Goal: Task Accomplishment & Management: Manage account settings

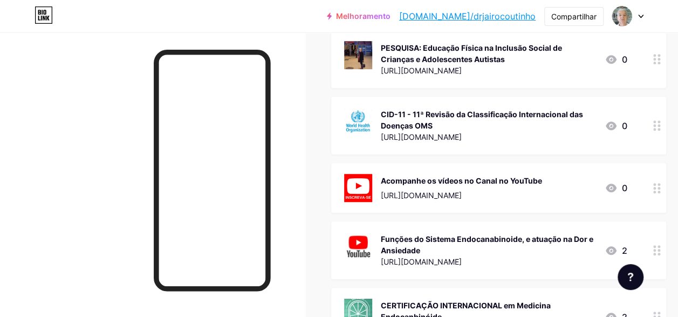
scroll to position [270, 0]
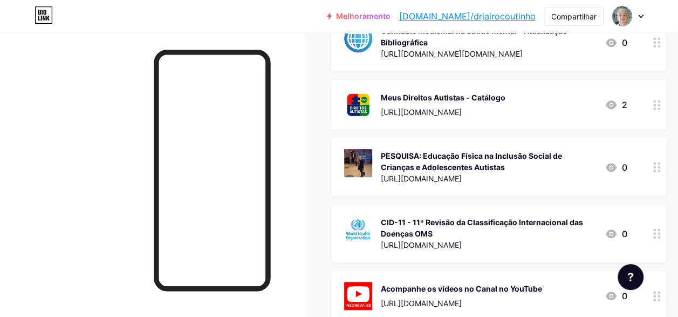
click at [463, 175] on div "[URL][DOMAIN_NAME]" at bounding box center [488, 178] width 215 height 11
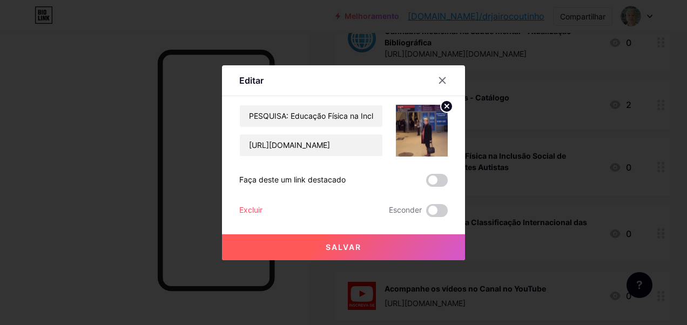
click at [437, 136] on img at bounding box center [422, 131] width 52 height 52
click at [443, 108] on circle at bounding box center [446, 106] width 12 height 12
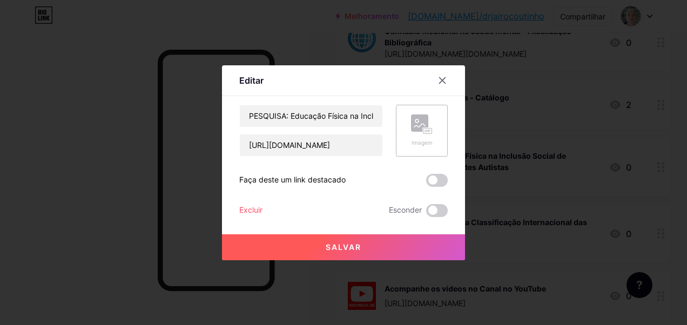
click at [418, 128] on rect at bounding box center [419, 122] width 17 height 17
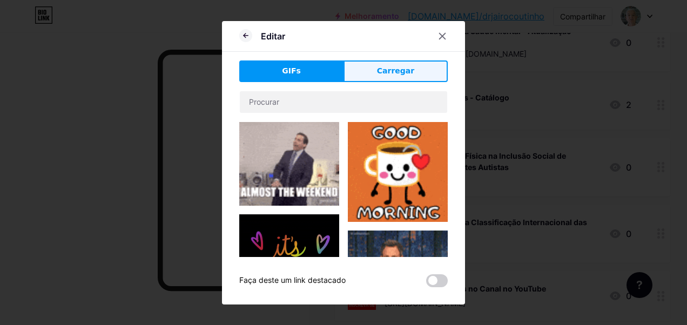
click at [389, 77] on button "Carregar" at bounding box center [395, 71] width 104 height 22
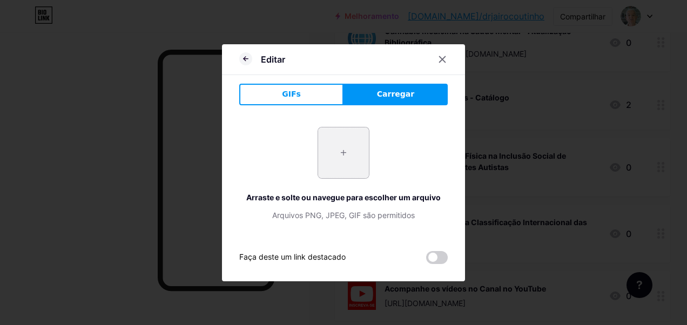
click at [342, 175] on input "file" at bounding box center [343, 152] width 51 height 51
type input "C:\fakepath\vencer_InPixio-com-texto-3.png"
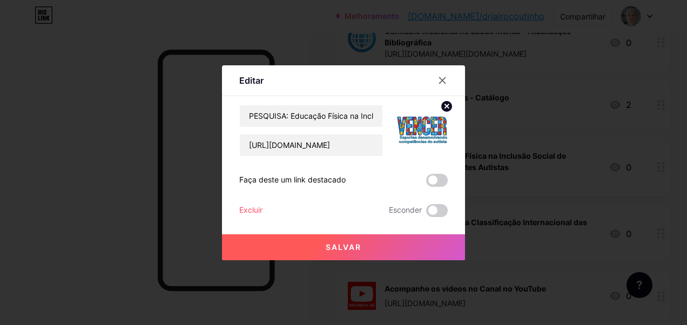
click at [351, 253] on button "Salvar" at bounding box center [343, 247] width 243 height 26
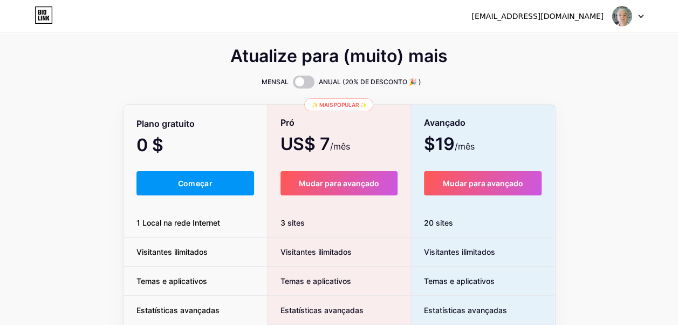
click at [643, 15] on div "[EMAIL_ADDRESS][DOMAIN_NAME] Dashboard Logout" at bounding box center [339, 15] width 678 height 19
click at [643, 15] on icon at bounding box center [641, 16] width 4 height 3
click at [516, 75] on li "Logout" at bounding box center [577, 73] width 134 height 29
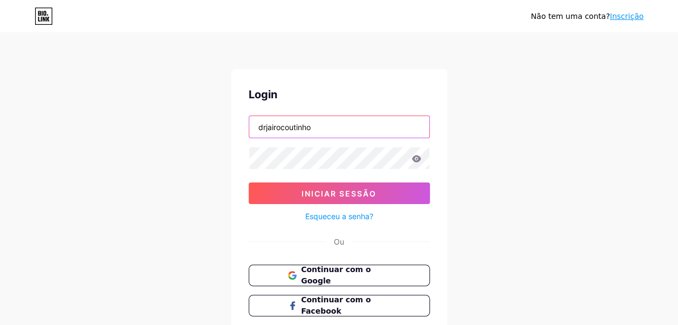
click at [340, 134] on input "drjairocoutinho" at bounding box center [339, 127] width 180 height 22
type input "unidospeloautista"
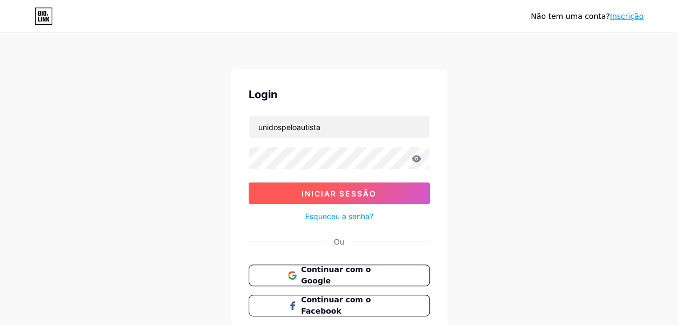
click at [332, 195] on span "Iniciar sessão" at bounding box center [339, 193] width 75 height 9
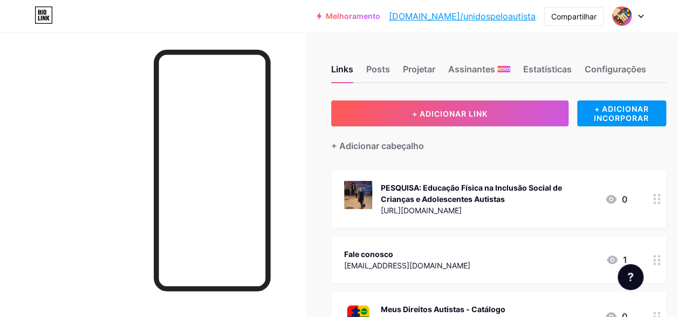
click at [507, 197] on div "PESQUISA: Educação Física na Inclusão Social de Crianças e Adolescentes Autistas" at bounding box center [488, 193] width 215 height 23
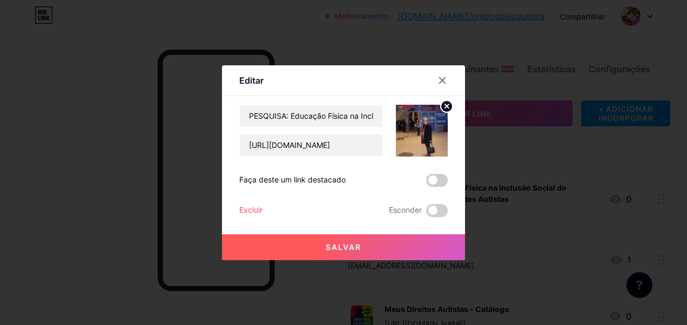
click at [444, 101] on circle at bounding box center [446, 106] width 12 height 12
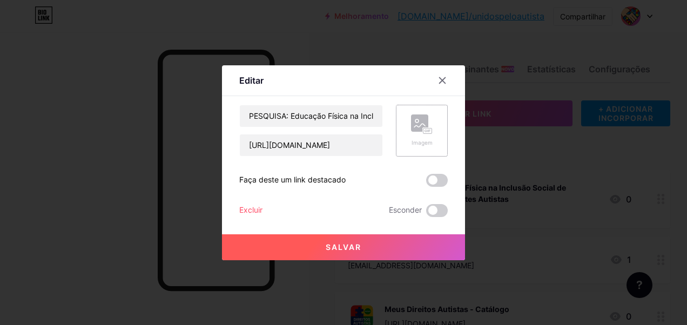
click at [416, 127] on rect at bounding box center [419, 122] width 17 height 17
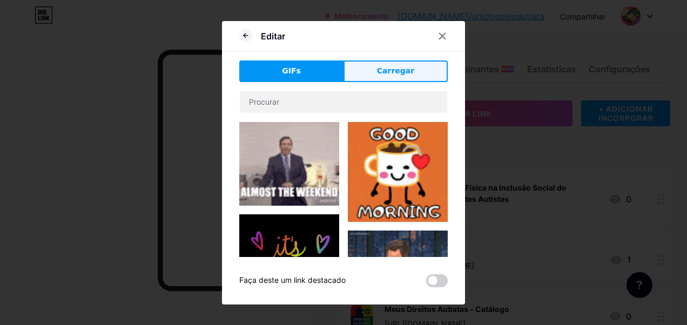
click at [385, 72] on span "Carregar" at bounding box center [395, 70] width 37 height 11
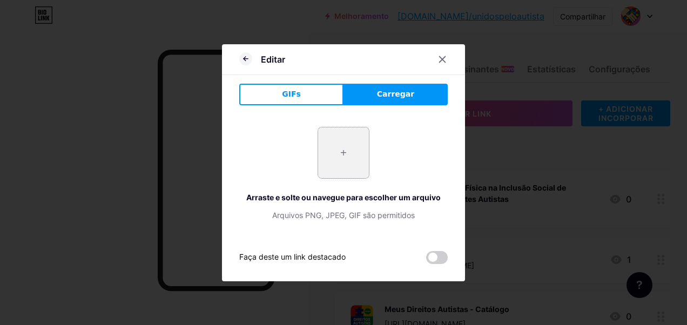
click at [338, 154] on input "file" at bounding box center [343, 152] width 51 height 51
type input "C:\fakepath\vencer_InPixio-com-texto-3.png"
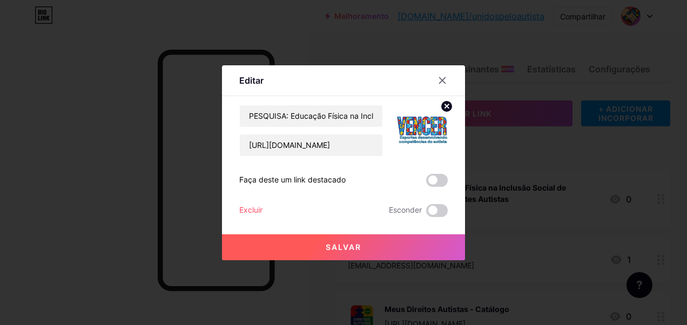
click at [350, 246] on span "Salvar" at bounding box center [343, 246] width 36 height 9
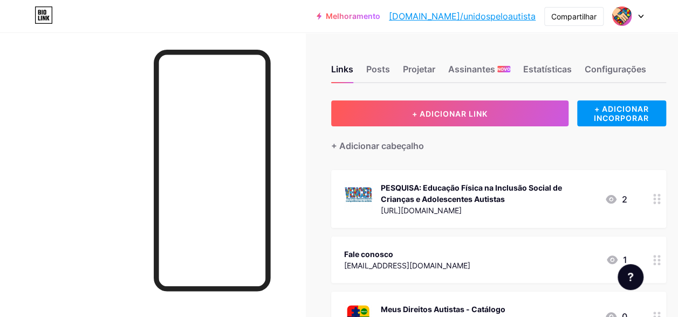
click at [644, 16] on div "Melhoramento bio.link/unidos... bio.link/unidospeloautista Compartilhar Switch …" at bounding box center [339, 15] width 678 height 19
click at [639, 17] on icon at bounding box center [641, 17] width 5 height 4
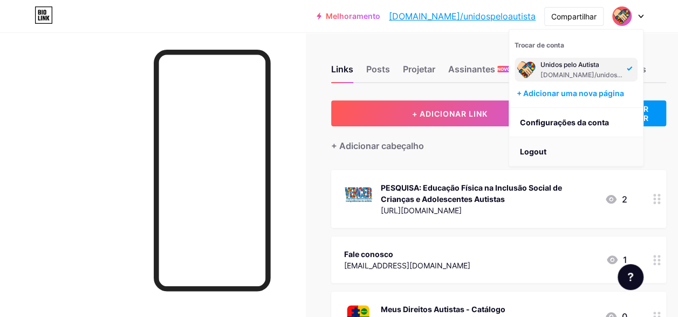
click at [546, 154] on li "Logout" at bounding box center [577, 151] width 134 height 29
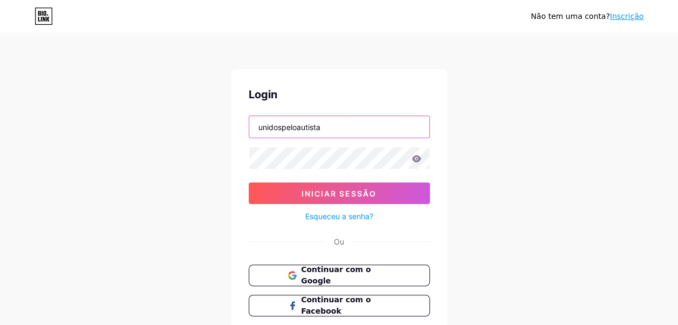
click at [361, 118] on input "unidospeloautista" at bounding box center [339, 127] width 180 height 22
type input "meusdireitosautistas"
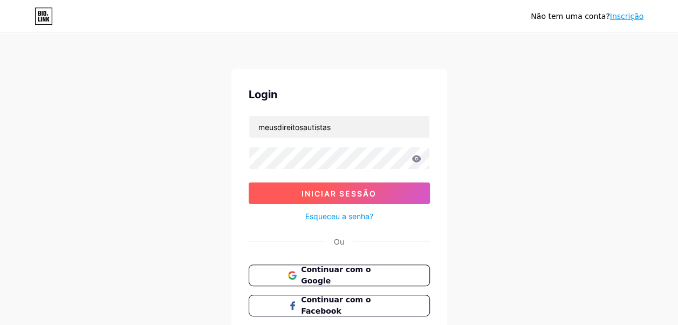
click at [329, 196] on span "Iniciar sessão" at bounding box center [339, 193] width 75 height 9
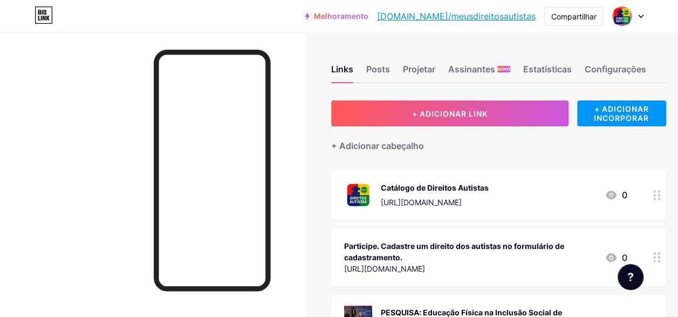
scroll to position [162, 0]
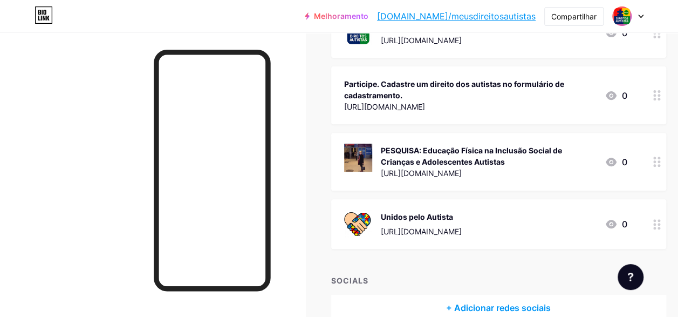
click at [495, 153] on div "PESQUISA: Educação Física na Inclusão Social de Crianças e Adolescentes Autistas" at bounding box center [488, 156] width 215 height 23
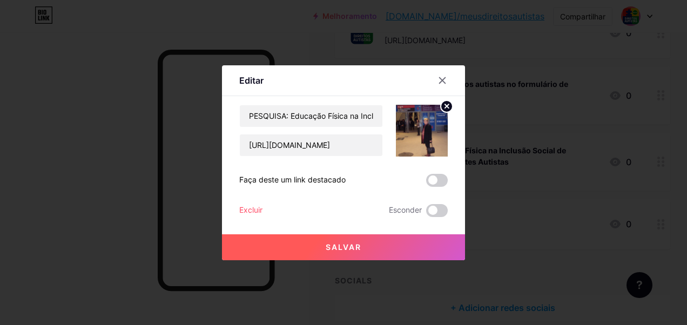
click at [442, 108] on circle at bounding box center [446, 106] width 12 height 12
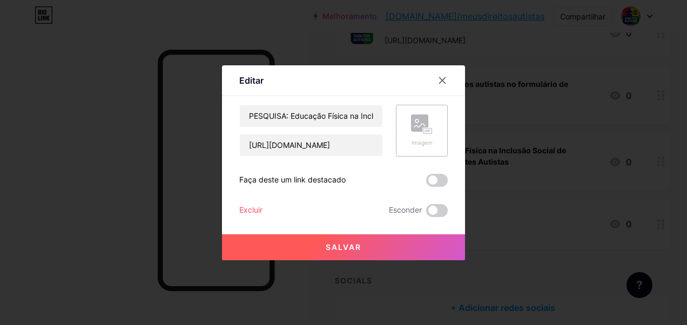
click at [423, 128] on rect at bounding box center [427, 130] width 9 height 5
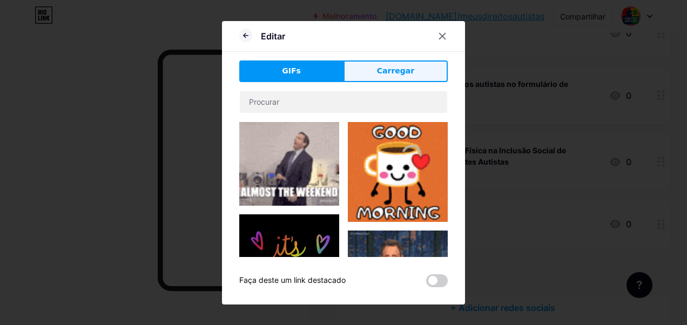
click at [384, 82] on button "Carregar" at bounding box center [395, 71] width 104 height 22
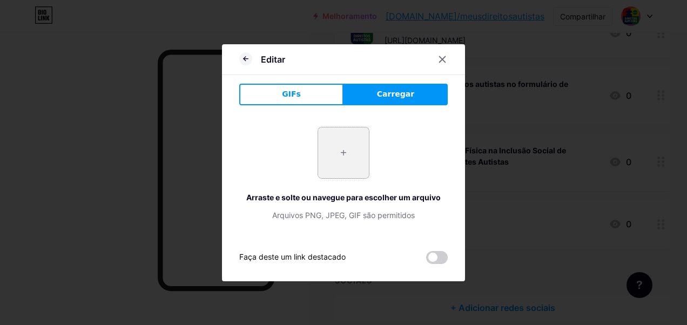
click at [341, 161] on input "file" at bounding box center [343, 152] width 51 height 51
type input "C:\fakepath\vencer_InPixio-com-texto-3.png"
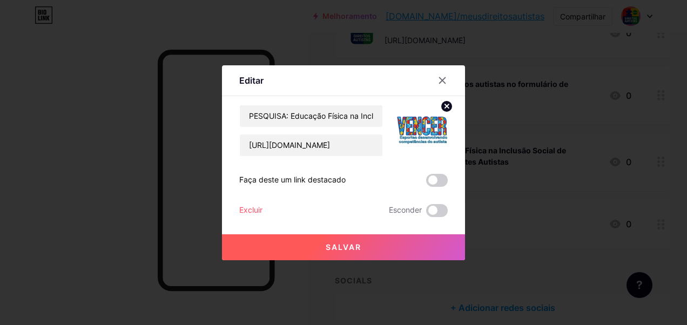
click at [344, 249] on span "Salvar" at bounding box center [343, 246] width 36 height 9
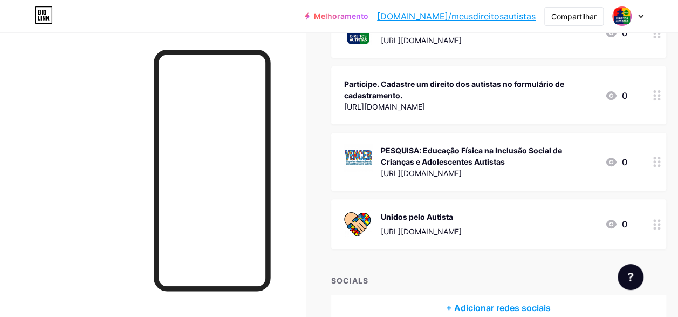
click at [412, 218] on div "Unidos pelo Autista" at bounding box center [421, 216] width 81 height 11
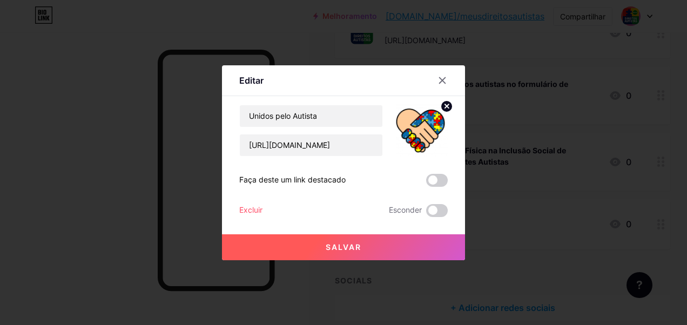
click at [409, 142] on img at bounding box center [422, 131] width 52 height 52
click at [420, 126] on img at bounding box center [422, 131] width 52 height 52
click at [444, 103] on circle at bounding box center [446, 106] width 12 height 12
click at [412, 128] on rect at bounding box center [419, 122] width 17 height 17
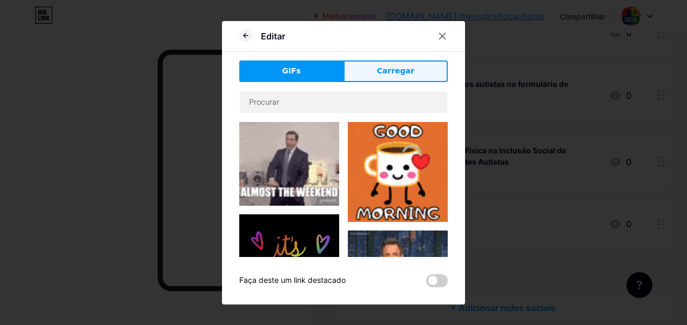
click at [390, 64] on button "Carregar" at bounding box center [395, 71] width 104 height 22
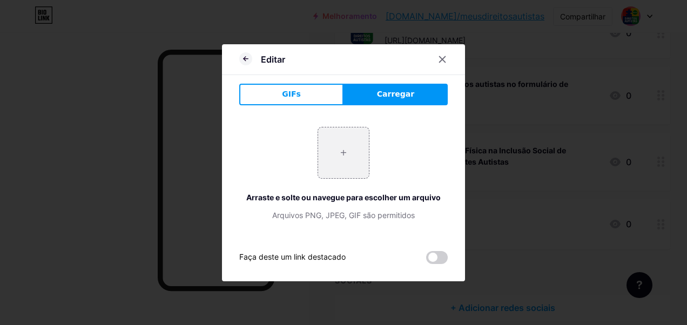
click at [319, 213] on div "Arquivos PNG, JPEG, GIF são permitidos" at bounding box center [343, 214] width 208 height 11
click at [335, 203] on div "Arraste e solte ou navegue para escolher um arquivo Arquivos PNG, JPEG, GIF são…" at bounding box center [343, 206] width 208 height 29
click at [343, 166] on input "file" at bounding box center [343, 152] width 51 height 51
type input "C:\fakepath\unidos_InPixio_InPixio-2.png"
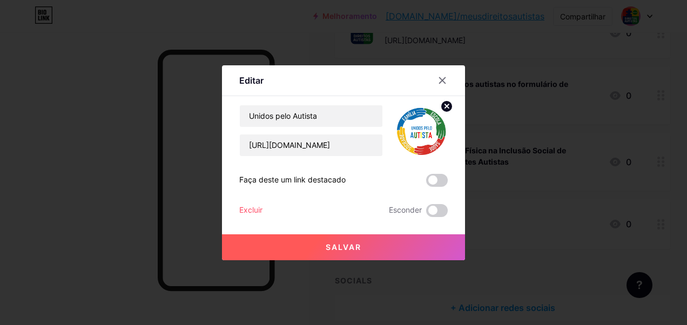
click at [344, 243] on span "Salvar" at bounding box center [343, 246] width 36 height 9
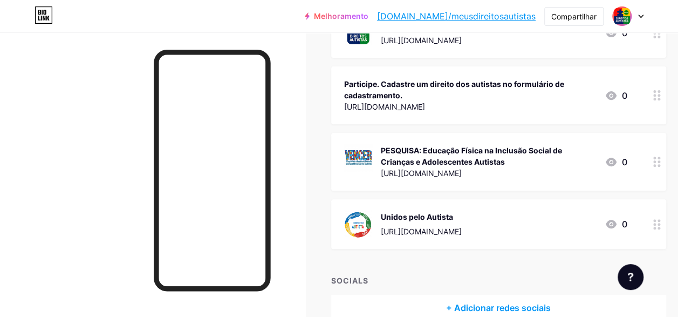
click at [640, 19] on div at bounding box center [628, 15] width 31 height 19
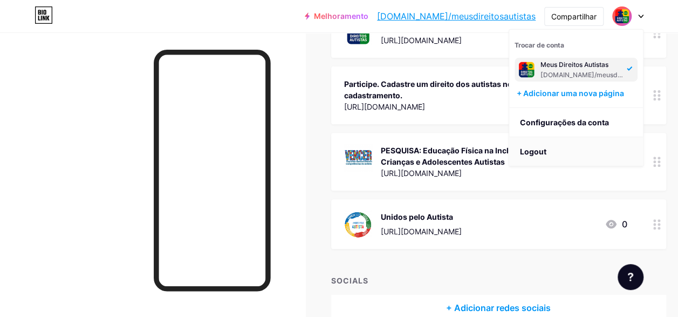
click at [564, 148] on li "Logout" at bounding box center [577, 151] width 134 height 29
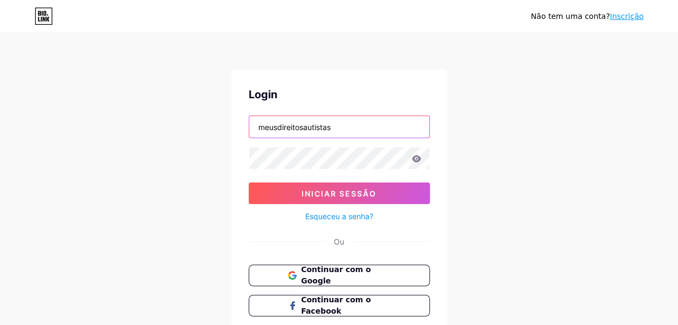
click at [342, 132] on input "meusdireitosautistas" at bounding box center [339, 127] width 180 height 22
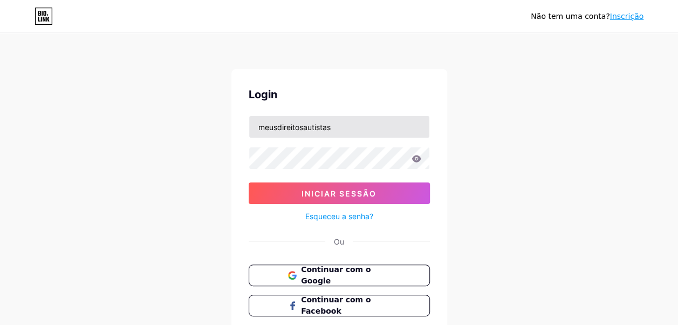
click at [363, 131] on input "meusdireitosautistas" at bounding box center [339, 127] width 180 height 22
type input "unidospeloautista"
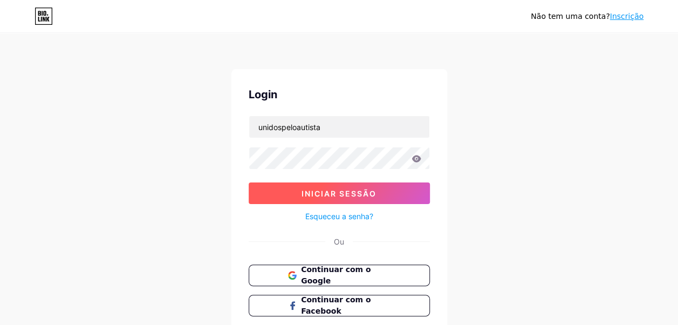
click at [321, 194] on span "Iniciar sessão" at bounding box center [339, 193] width 75 height 9
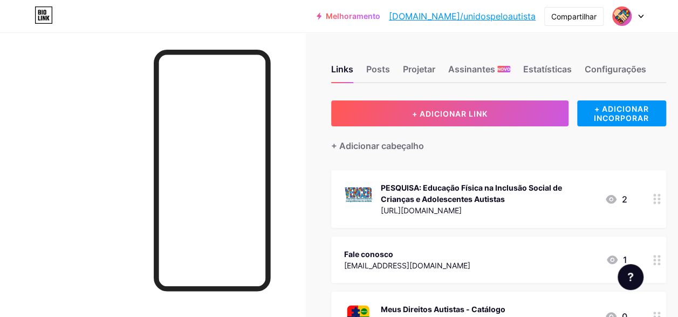
click at [624, 18] on img at bounding box center [622, 16] width 17 height 17
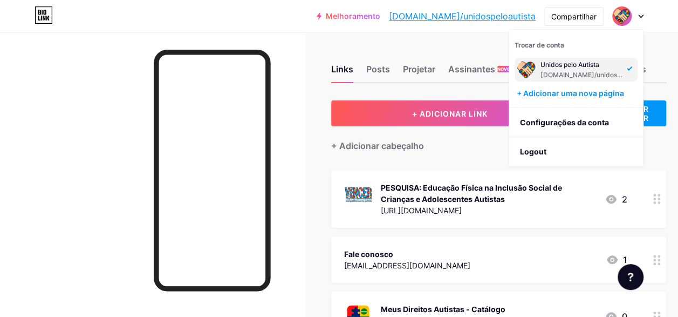
click at [556, 77] on div "[DOMAIN_NAME]/unidospeloautista" at bounding box center [582, 75] width 83 height 9
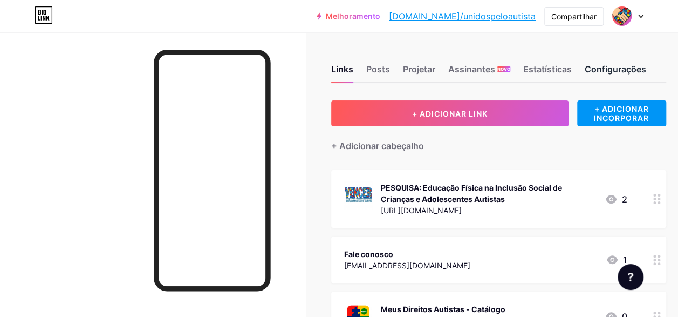
click at [607, 67] on div "Configurações" at bounding box center [616, 72] width 62 height 19
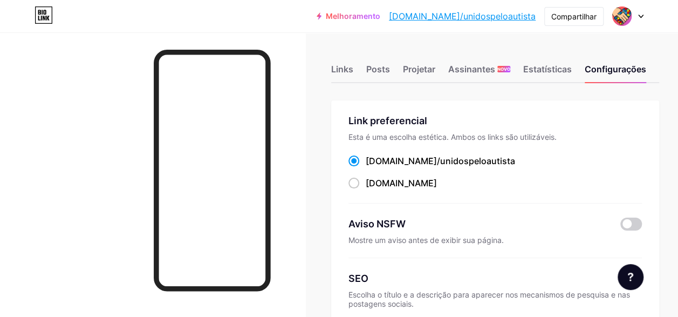
click at [640, 13] on div at bounding box center [628, 15] width 31 height 19
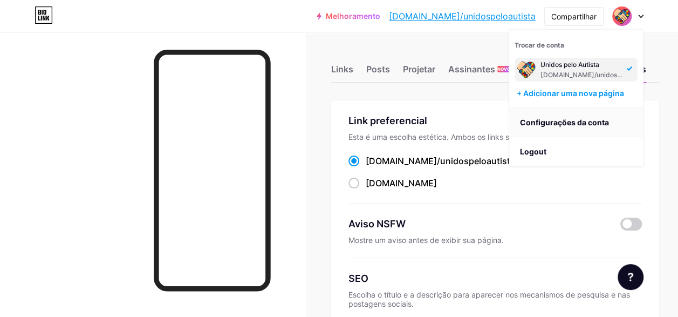
click at [533, 118] on link "Configurações da conta" at bounding box center [577, 122] width 134 height 29
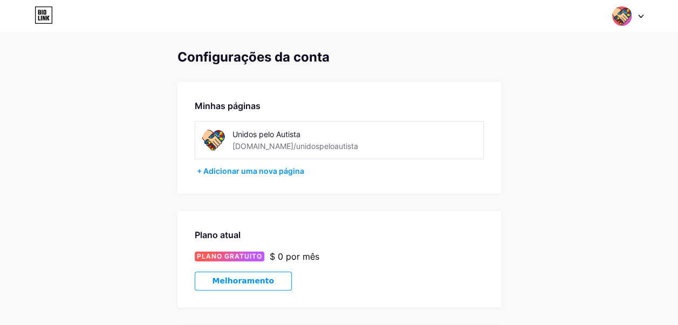
click at [240, 136] on div "Unidos pelo Autista" at bounding box center [309, 133] width 153 height 11
click at [221, 144] on img at bounding box center [214, 140] width 24 height 24
click at [642, 19] on div at bounding box center [628, 15] width 31 height 19
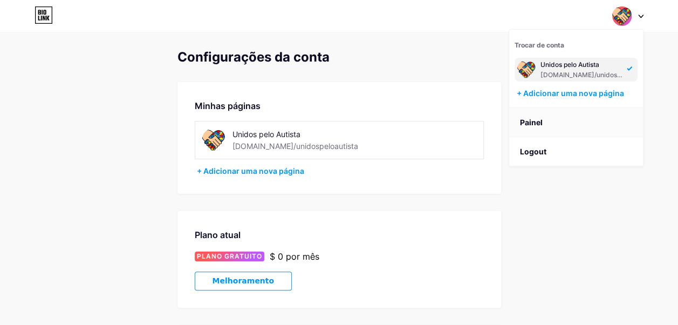
click at [523, 122] on link "Painel" at bounding box center [577, 122] width 134 height 29
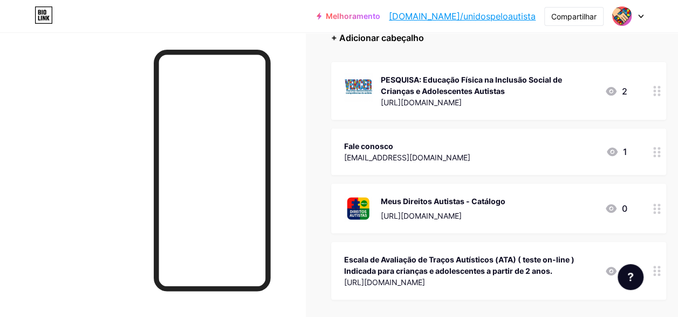
scroll to position [54, 0]
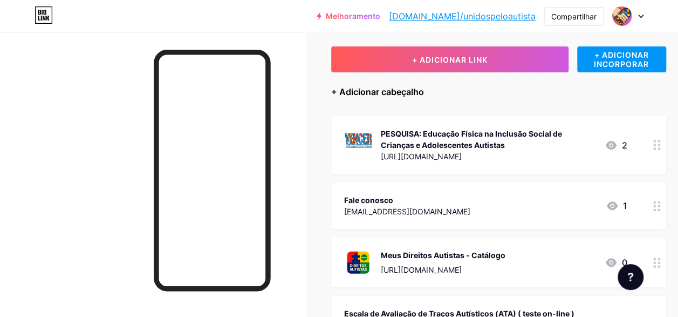
click at [391, 97] on div "+ Adicionar cabeçalho" at bounding box center [377, 91] width 93 height 13
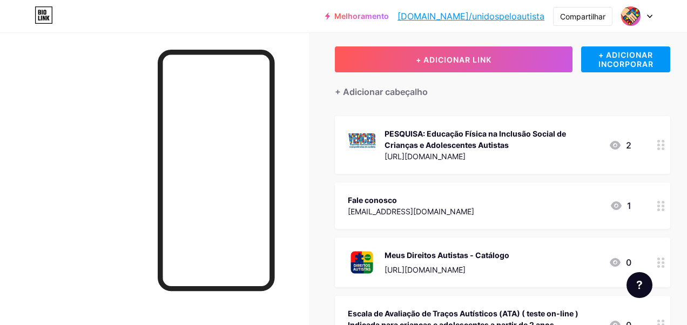
click at [432, 120] on div at bounding box center [441, 122] width 19 height 19
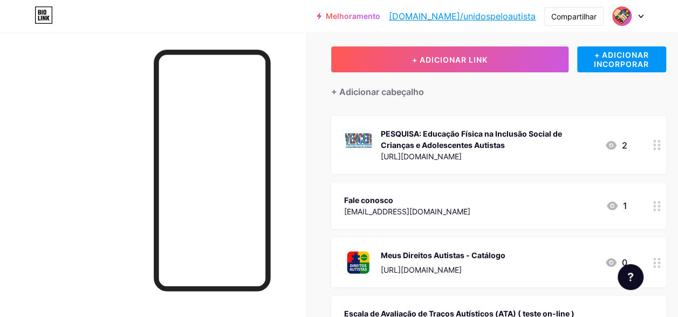
click at [623, 22] on img at bounding box center [622, 16] width 17 height 17
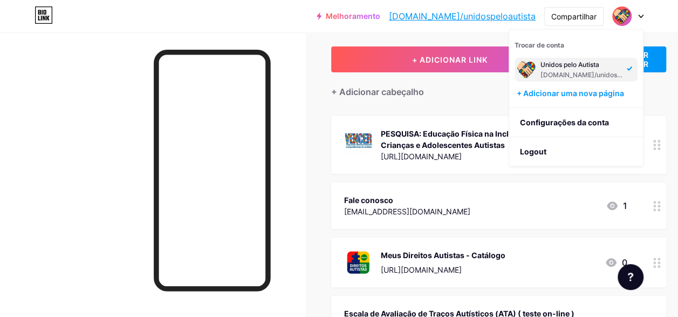
click at [586, 67] on div "Unidos pelo Autista" at bounding box center [582, 64] width 83 height 9
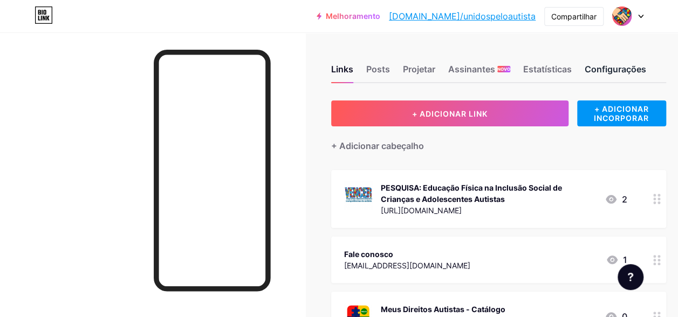
click at [637, 73] on div "Configurações" at bounding box center [616, 72] width 62 height 19
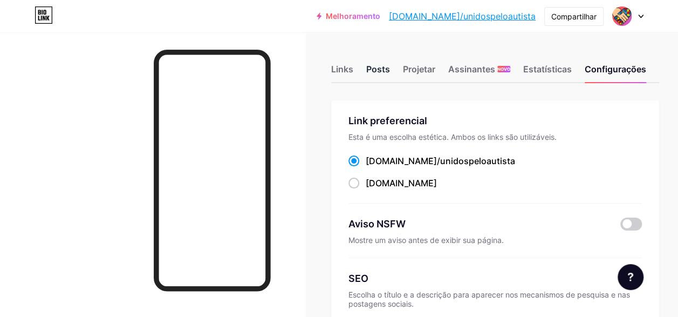
click at [387, 71] on div "Posts" at bounding box center [378, 72] width 24 height 19
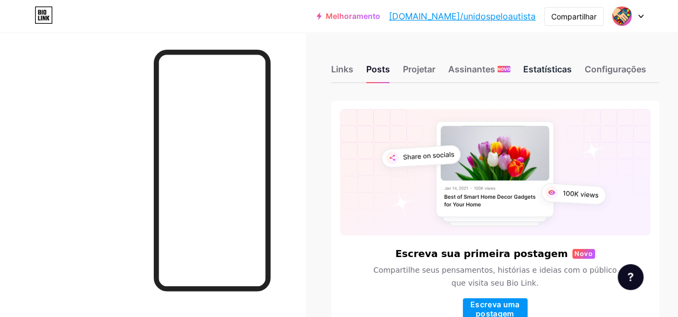
click at [538, 67] on div "Estatísticas" at bounding box center [548, 72] width 49 height 19
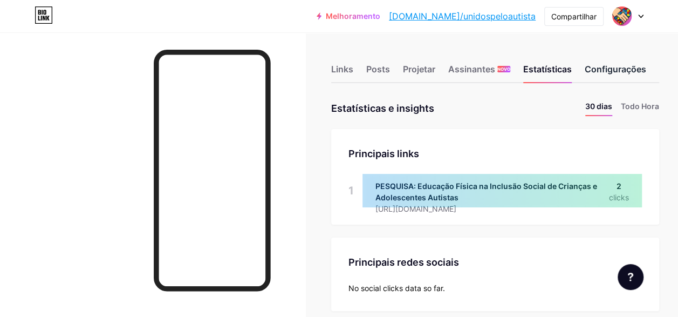
scroll to position [316, 678]
click at [616, 73] on div "Configurações" at bounding box center [616, 72] width 62 height 19
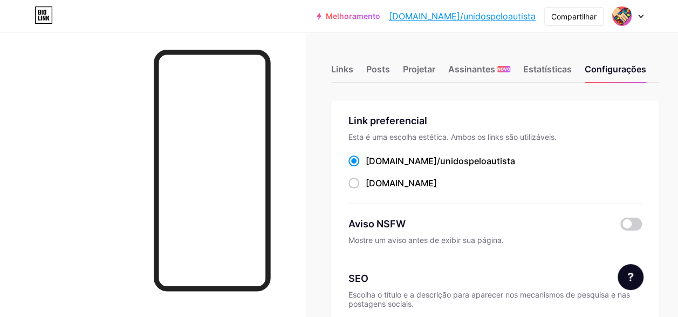
drag, startPoint x: 621, startPoint y: 18, endPoint x: 493, endPoint y: 37, distance: 129.2
click at [485, 18] on link "[DOMAIN_NAME]/unidospeloautista" at bounding box center [462, 16] width 147 height 13
click at [627, 15] on img at bounding box center [622, 16] width 17 height 17
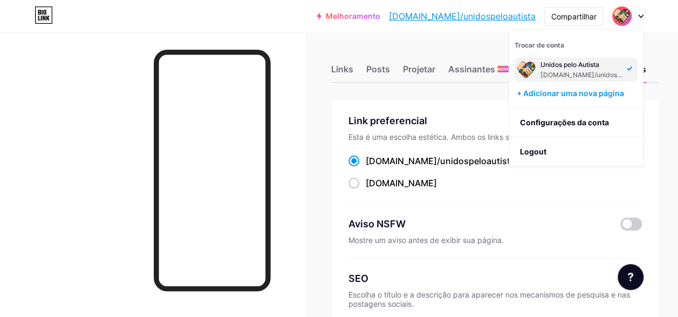
click at [454, 48] on div "Links Posts Projetar Assinantes NOVO Estatísticas Configurações" at bounding box center [495, 64] width 328 height 38
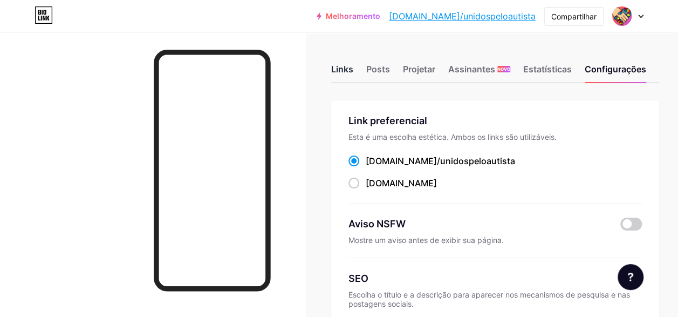
click at [338, 67] on div "Links" at bounding box center [342, 72] width 22 height 19
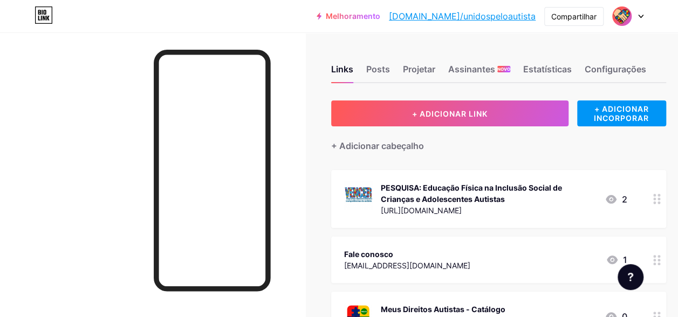
click at [628, 23] on span at bounding box center [622, 16] width 17 height 17
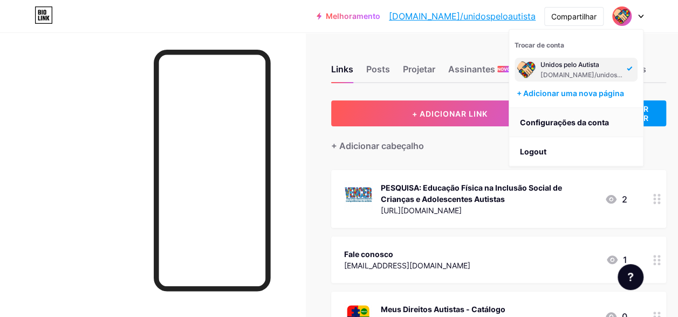
click at [542, 120] on link "Configurações da conta" at bounding box center [577, 122] width 134 height 29
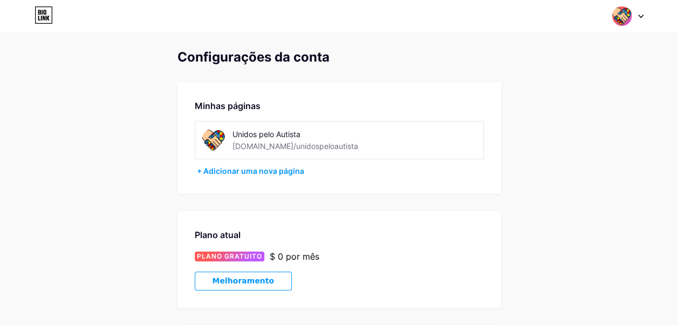
click at [269, 135] on div "Unidos pelo Autista" at bounding box center [309, 133] width 153 height 11
click at [643, 17] on div "Switch accounts Unidos pelo Autista bio.link/unidospeloautista + Add a new page…" at bounding box center [339, 15] width 678 height 19
click at [643, 16] on div "Switch accounts Unidos pelo Autista bio.link/unidospeloautista + Add a new page…" at bounding box center [339, 15] width 678 height 19
click at [641, 16] on icon at bounding box center [641, 17] width 5 height 4
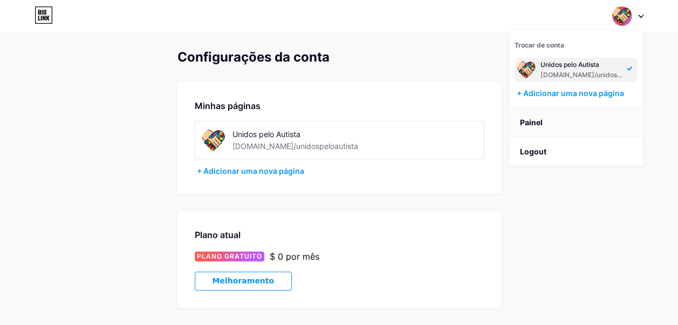
click at [526, 127] on link "Painel" at bounding box center [577, 122] width 134 height 29
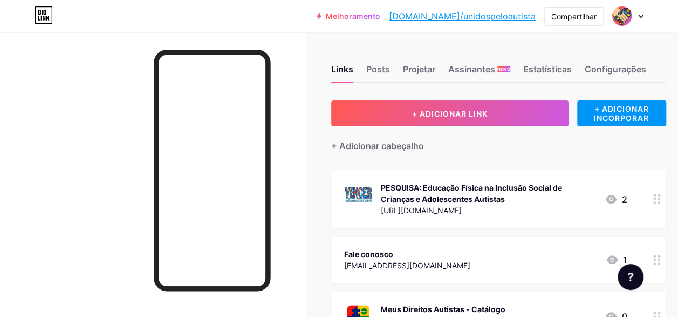
click at [47, 15] on icon at bounding box center [44, 14] width 18 height 17
click at [626, 17] on img at bounding box center [622, 16] width 17 height 17
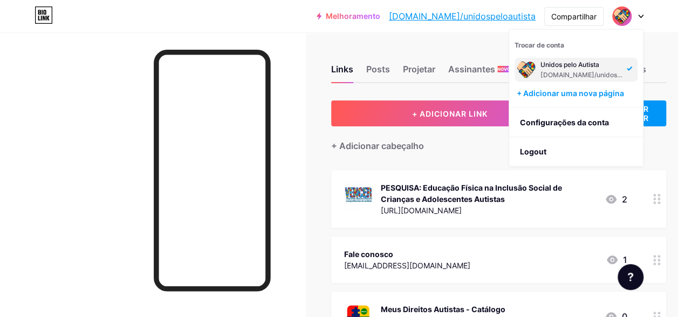
click at [587, 67] on div "Unidos pelo Autista" at bounding box center [582, 64] width 83 height 9
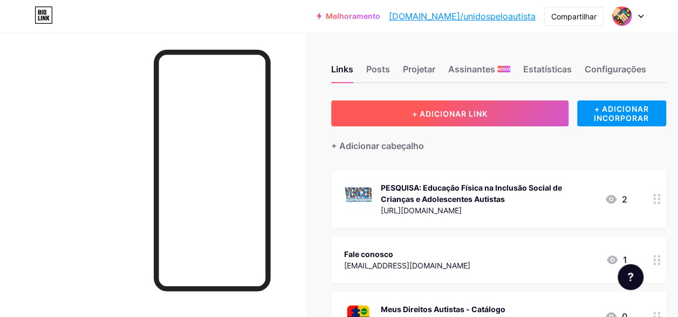
click at [431, 116] on span "+ ADICIONAR LINK" at bounding box center [450, 113] width 76 height 9
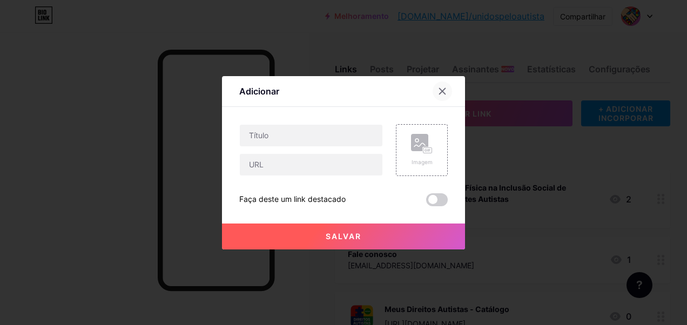
click at [443, 94] on div at bounding box center [441, 91] width 19 height 19
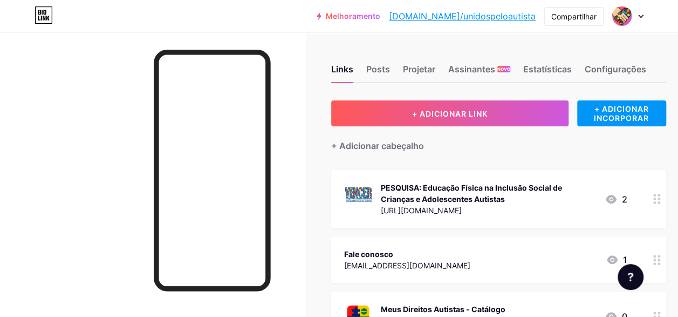
click at [643, 15] on icon at bounding box center [641, 17] width 5 height 4
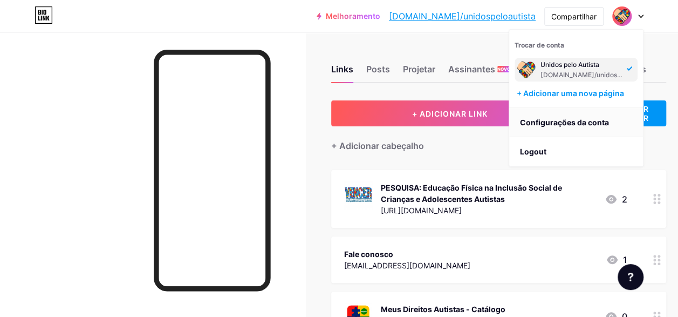
click at [580, 125] on link "Configurações da conta" at bounding box center [577, 122] width 134 height 29
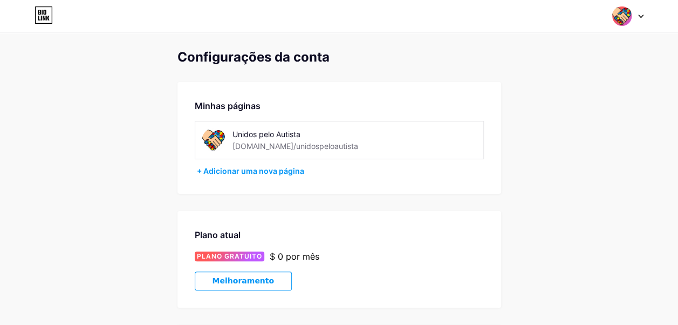
click at [216, 150] on img at bounding box center [214, 140] width 24 height 24
click at [638, 18] on div at bounding box center [628, 15] width 31 height 19
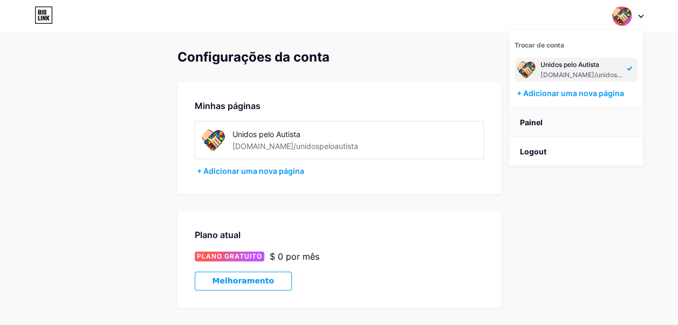
click at [531, 119] on link "Painel" at bounding box center [577, 122] width 134 height 29
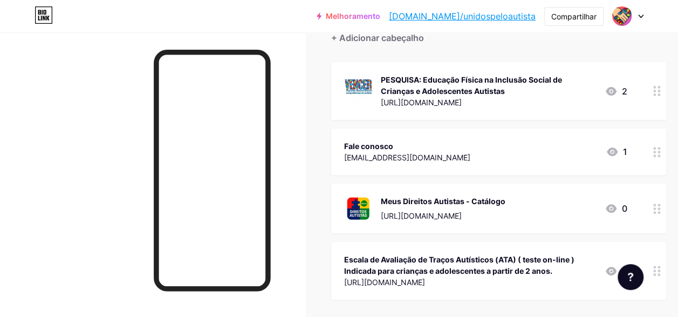
scroll to position [54, 0]
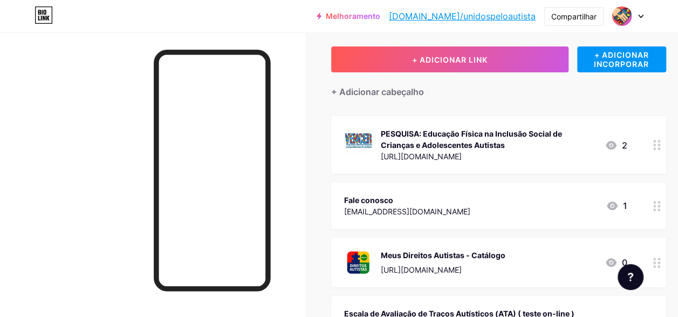
click at [449, 207] on div "[EMAIL_ADDRESS][DOMAIN_NAME]" at bounding box center [407, 211] width 126 height 11
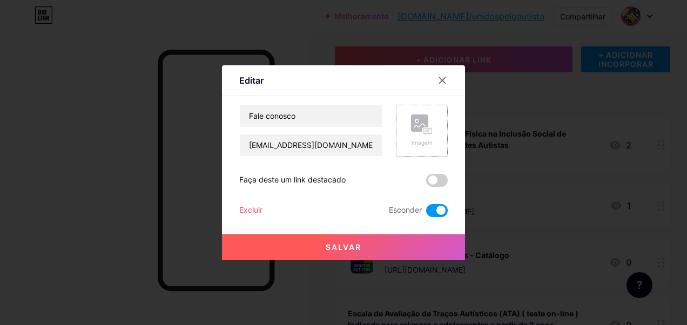
click at [420, 120] on rect at bounding box center [419, 122] width 17 height 17
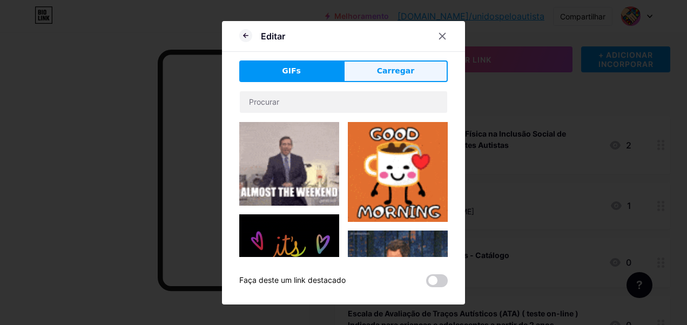
click at [382, 64] on button "Carregar" at bounding box center [395, 71] width 104 height 22
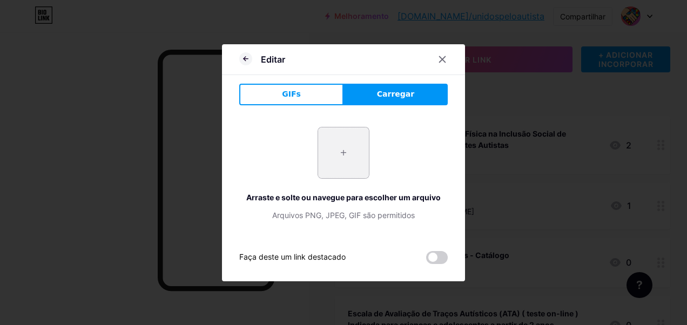
click at [329, 157] on input "file" at bounding box center [343, 152] width 51 height 51
type input "C:\fakepath\gmail-logo-0.png"
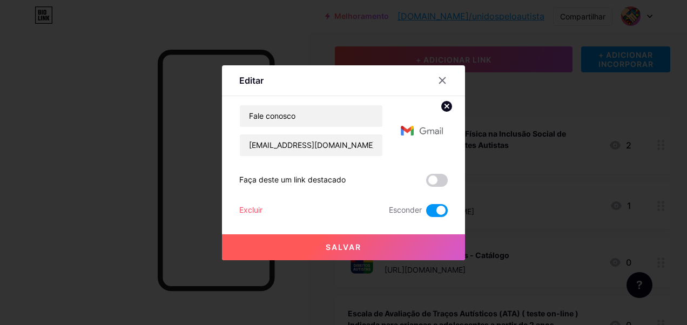
click at [343, 244] on span "Salvar" at bounding box center [343, 246] width 36 height 9
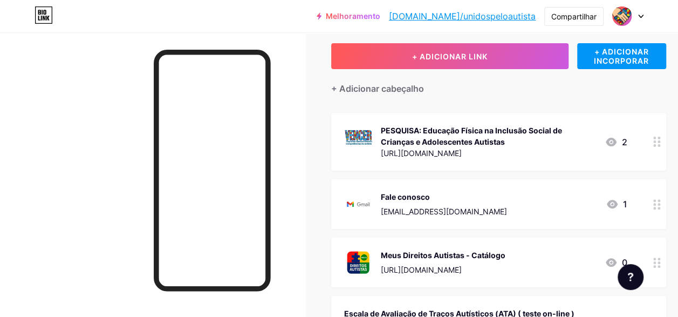
scroll to position [165, 0]
